Goal: Task Accomplishment & Management: Use online tool/utility

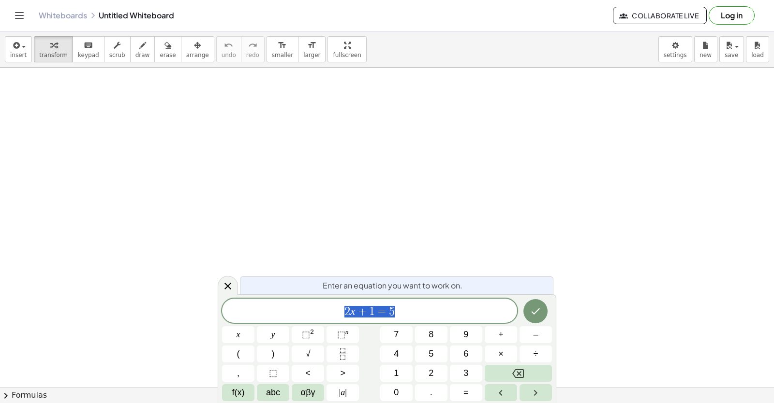
drag, startPoint x: 226, startPoint y: 287, endPoint x: 596, endPoint y: 53, distance: 437.5
click at [226, 286] on icon at bounding box center [228, 287] width 12 height 12
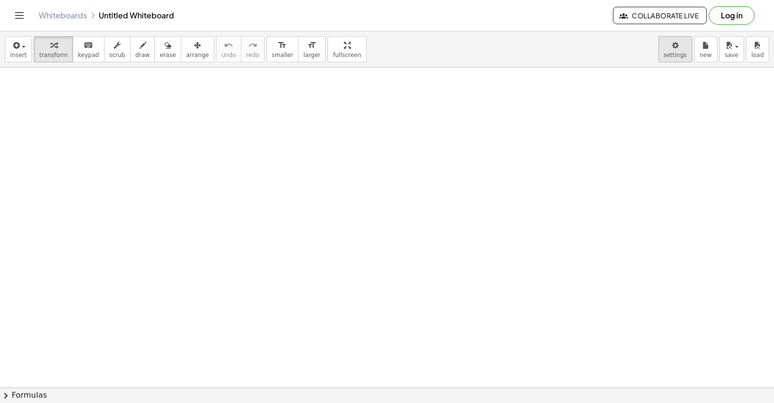
click at [670, 50] on body "Graspable Math Activities Get Started Activity Bank Assigned Work Classes White…" at bounding box center [387, 201] width 774 height 403
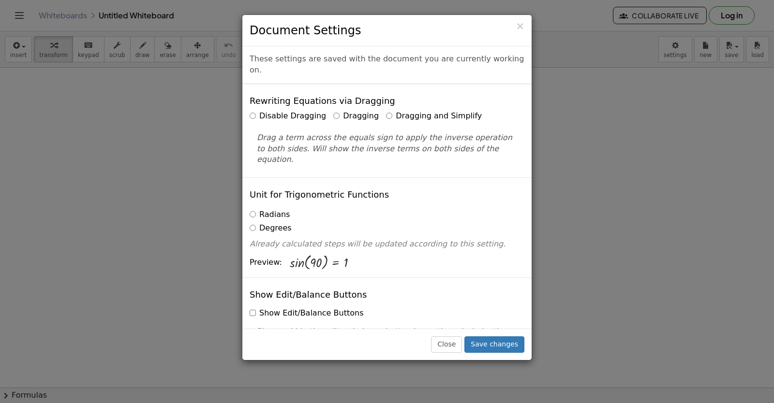
click at [438, 111] on label "Dragging and Simplify" at bounding box center [434, 116] width 96 height 11
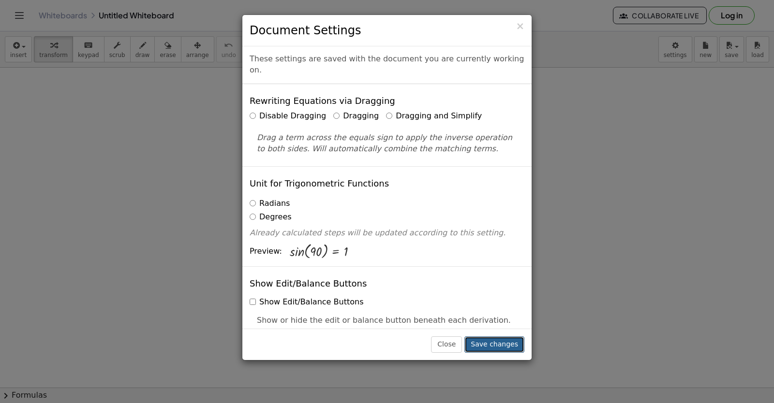
click at [498, 347] on button "Save changes" at bounding box center [494, 345] width 60 height 16
